Goal: Transaction & Acquisition: Download file/media

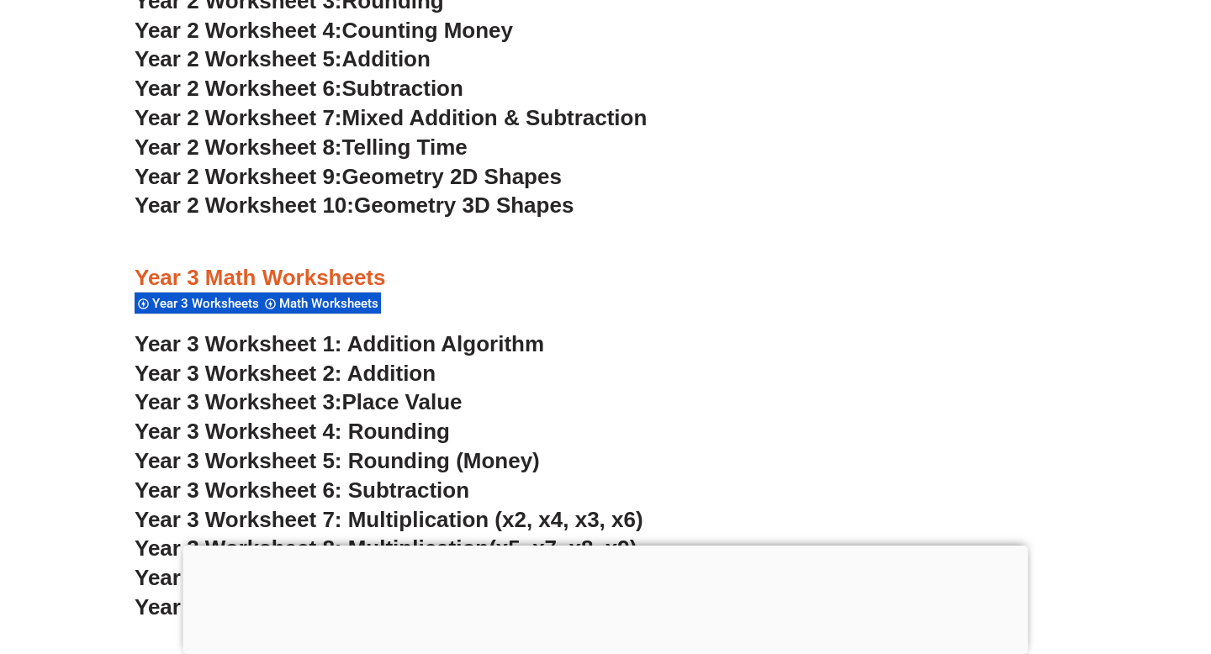
scroll to position [2236, 0]
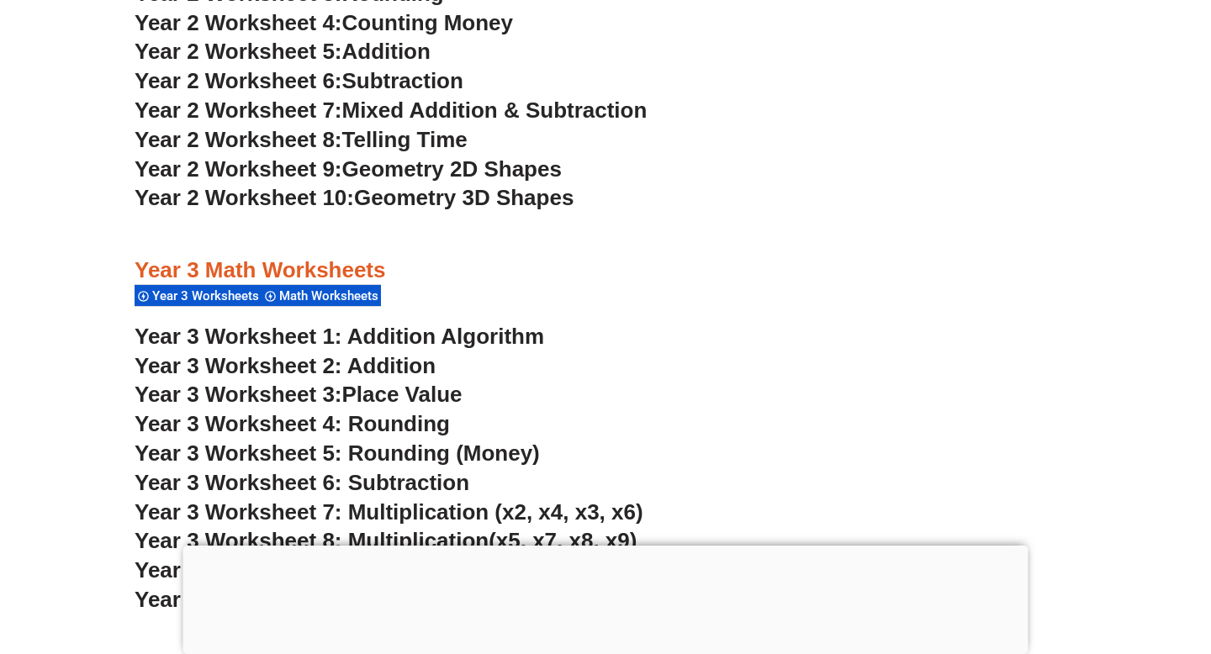
click at [402, 370] on link "Year 3 Worksheet 2: Addition" at bounding box center [285, 365] width 301 height 25
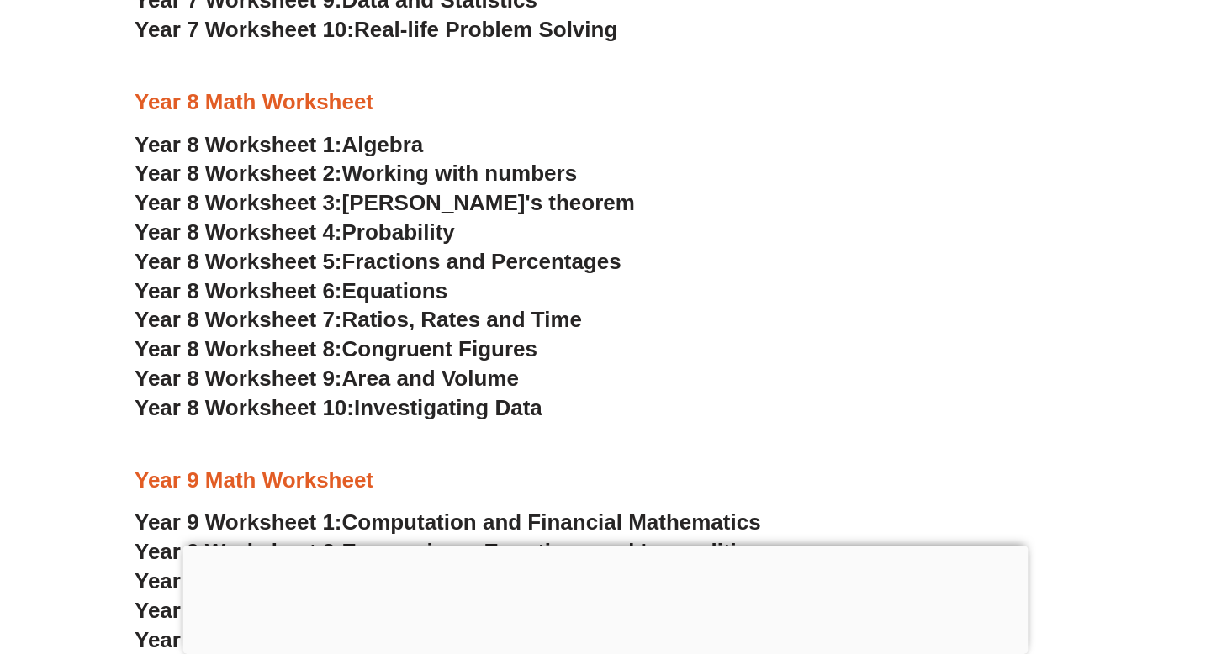
scroll to position [5460, 0]
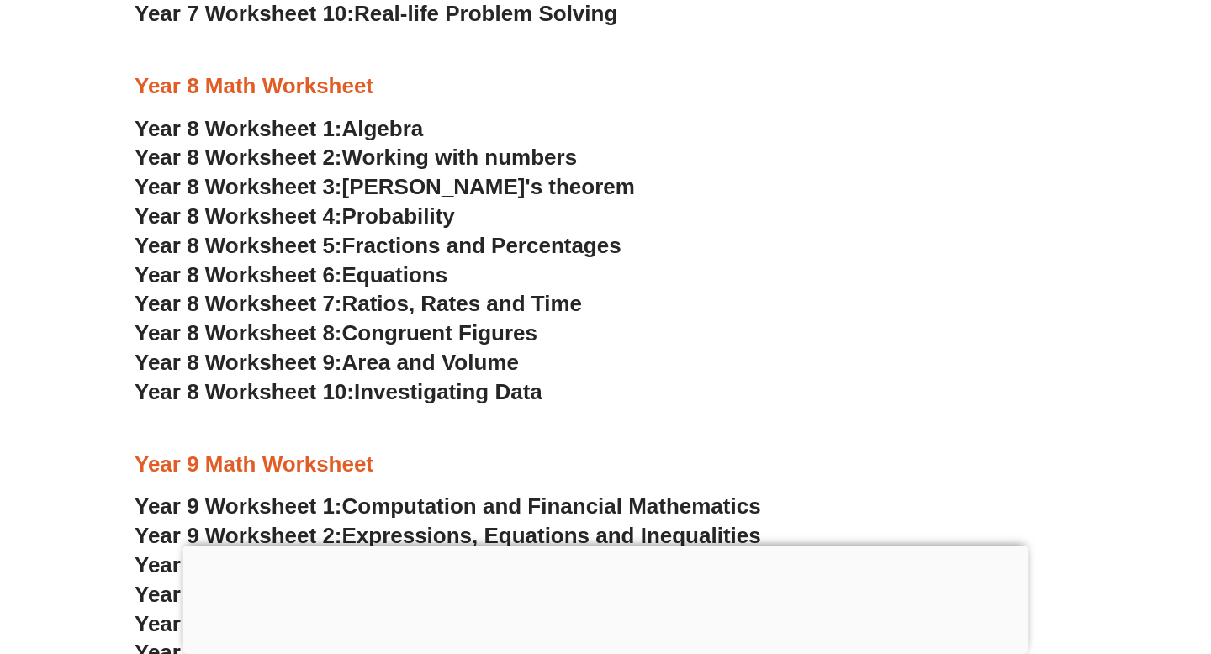
click at [383, 127] on span "Algebra" at bounding box center [383, 128] width 82 height 25
click at [461, 156] on span "Working with numbers" at bounding box center [459, 157] width 235 height 25
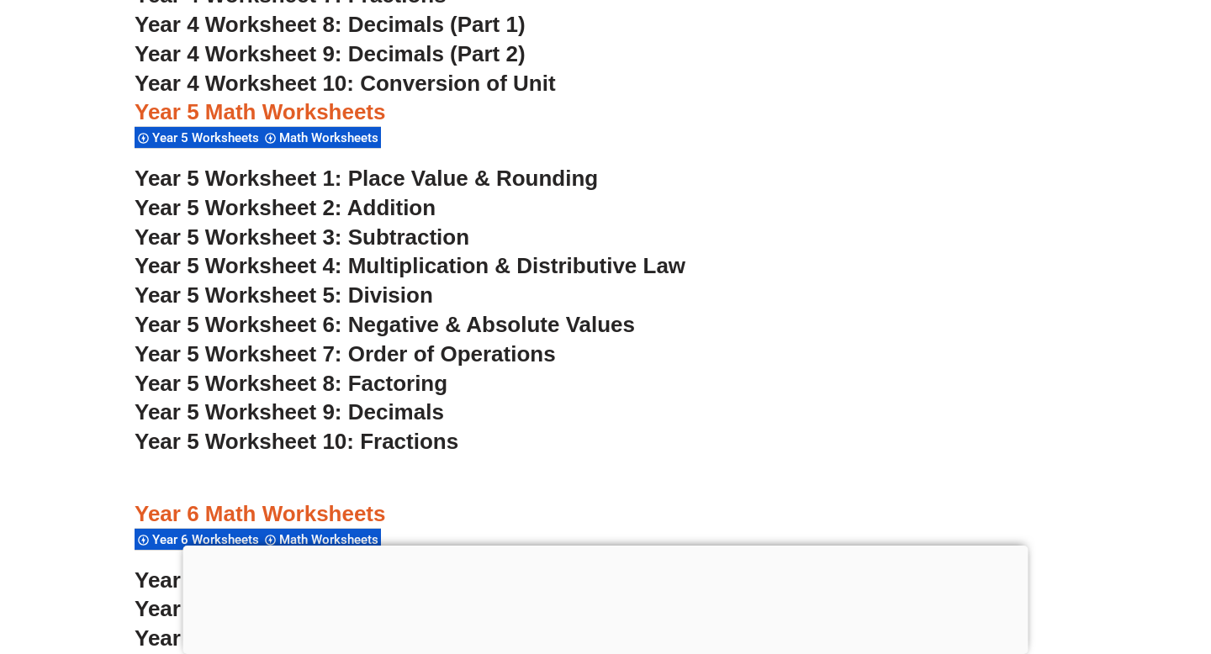
scroll to position [3486, 0]
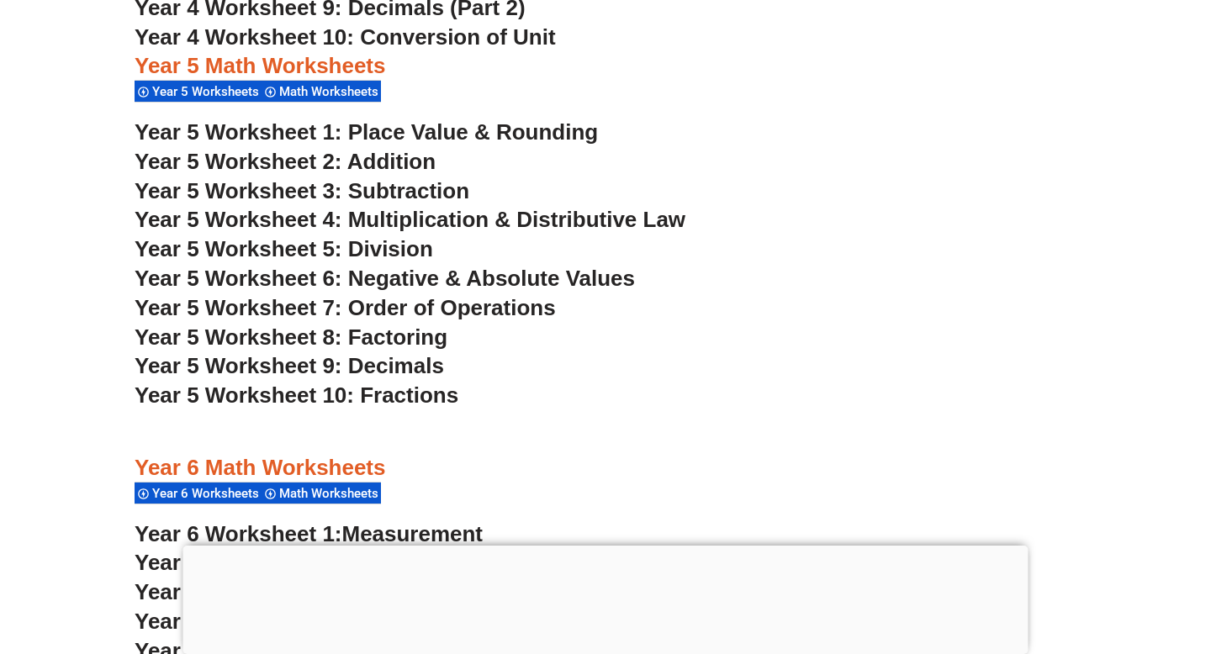
click at [396, 309] on span "Year 5 Worksheet 7: Order of Operations" at bounding box center [345, 307] width 421 height 25
click at [426, 329] on span "Year 5 Worksheet 8: Factoring" at bounding box center [291, 337] width 313 height 25
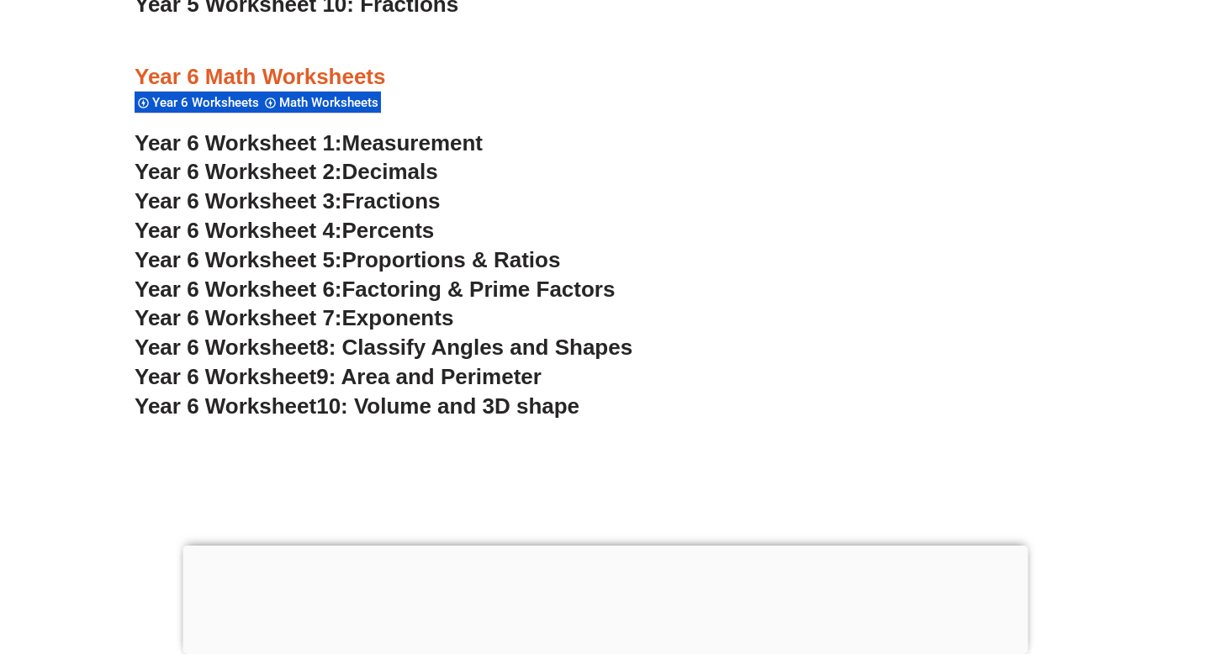
scroll to position [3879, 0]
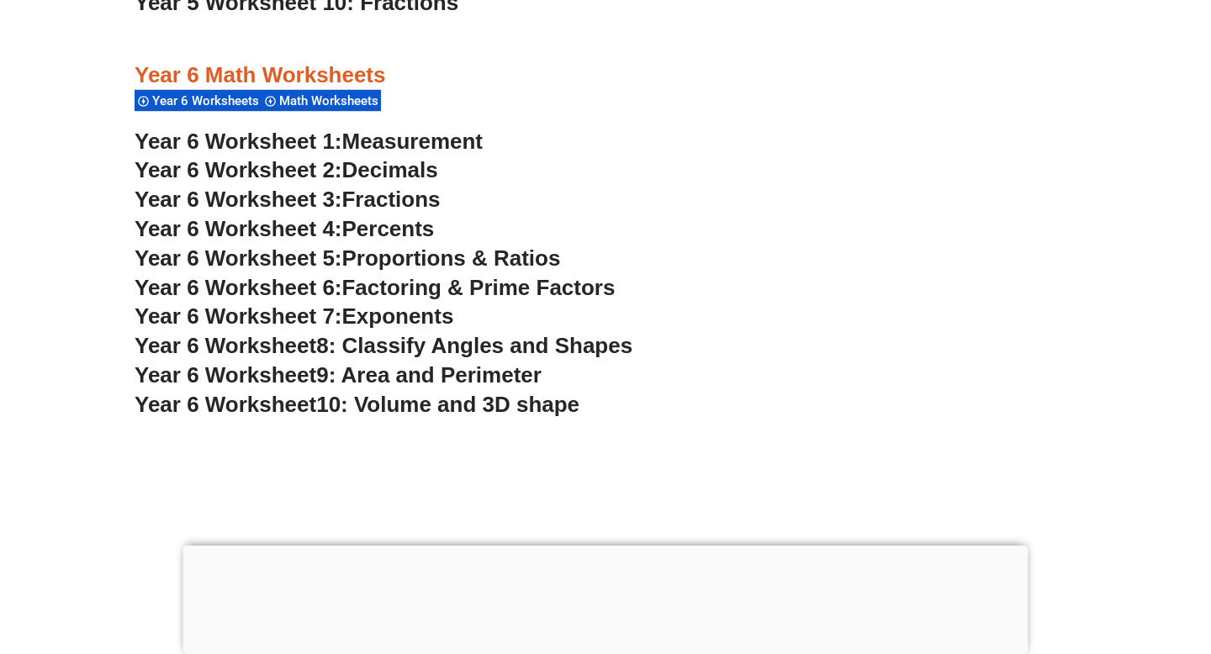
click at [497, 349] on span "8: Classify Angles and Shapes" at bounding box center [474, 345] width 316 height 25
click at [466, 381] on span "9: Area and Perimeter" at bounding box center [428, 374] width 225 height 25
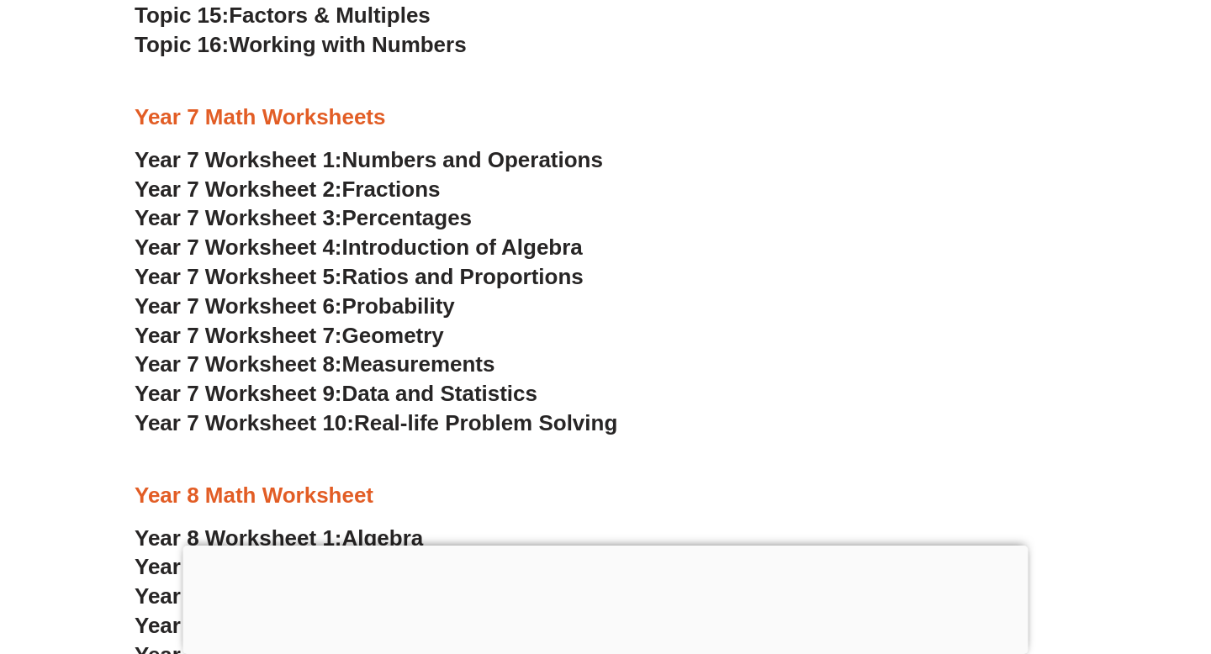
scroll to position [5047, 0]
